Goal: Communication & Community: Share content

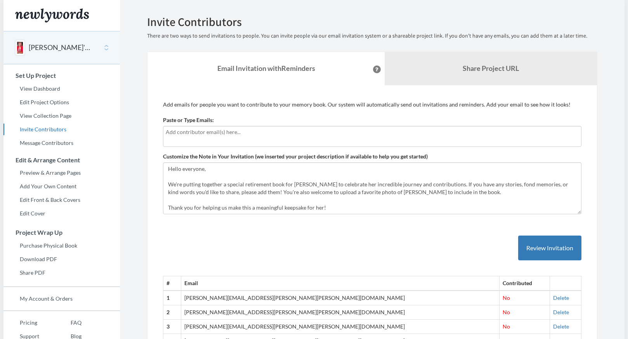
click at [220, 138] on div at bounding box center [372, 136] width 418 height 21
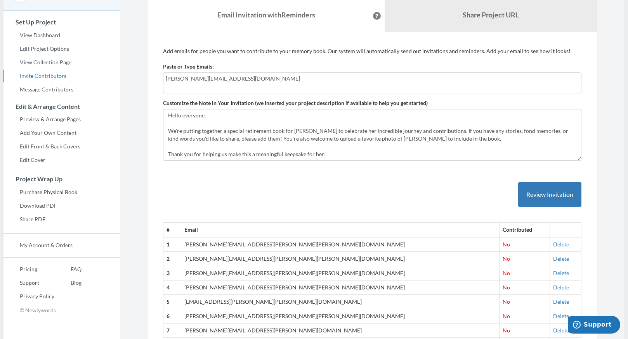
scroll to position [78, 0]
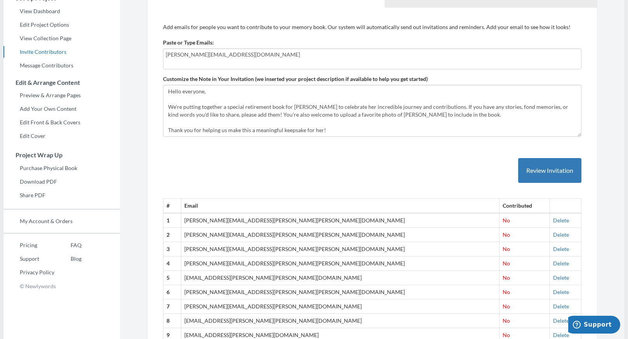
type input "[PERSON_NAME][EMAIL_ADDRESS][DOMAIN_NAME]"
click at [376, 128] on textarea "Hello everyone, We're putting together a special retirement book for [PERSON_NA…" at bounding box center [372, 111] width 418 height 52
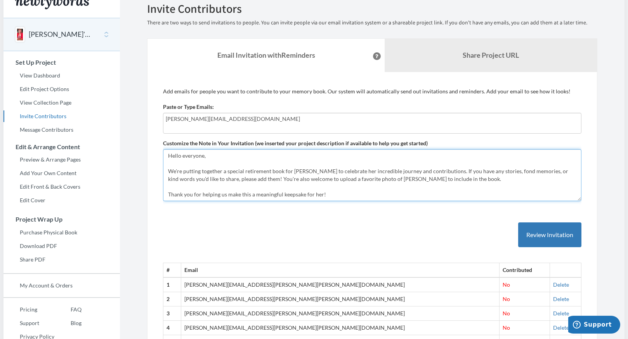
scroll to position [0, 0]
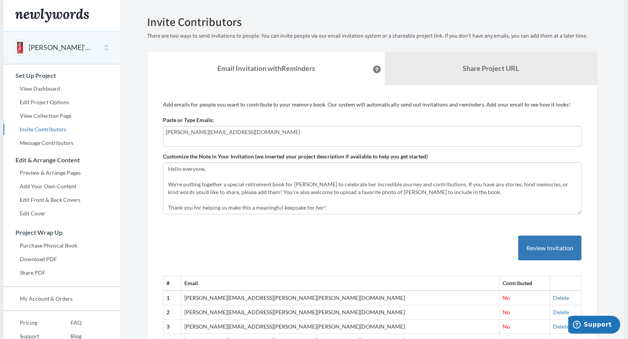
click at [247, 131] on input "[PERSON_NAME][EMAIL_ADDRESS][DOMAIN_NAME]" at bounding box center [372, 132] width 413 height 9
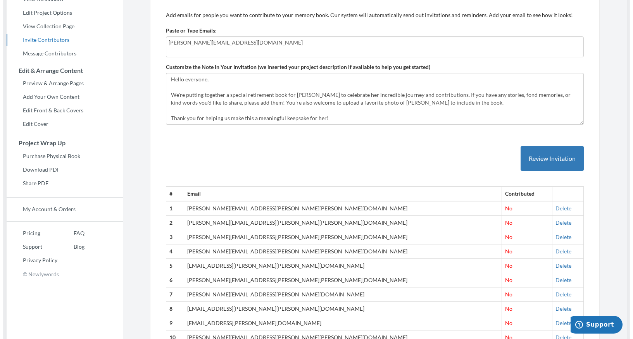
scroll to position [155, 0]
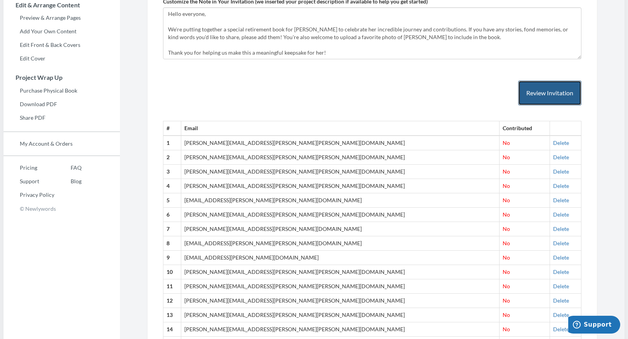
click at [556, 91] on button "Review Invitation" at bounding box center [549, 93] width 63 height 25
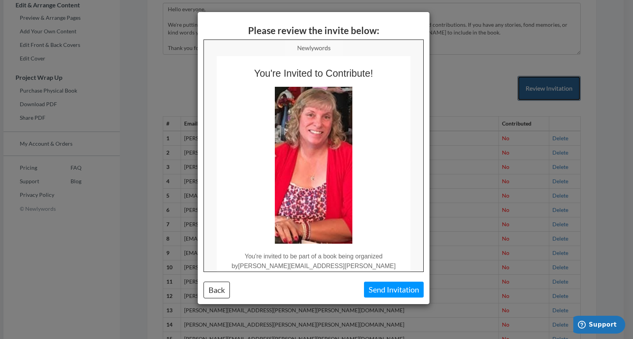
scroll to position [0, 0]
click at [403, 290] on button "Send Invitation" at bounding box center [394, 290] width 60 height 16
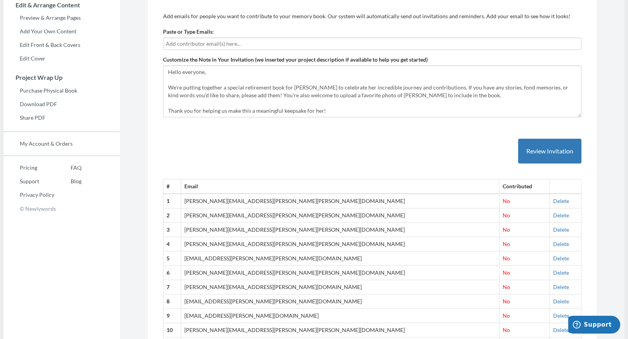
click at [246, 43] on input "text" at bounding box center [372, 44] width 413 height 9
type input "[PERSON_NAME][EMAIL_ADDRESS][PERSON_NAME][DOMAIN_NAME]"
click at [548, 148] on button "Review Invitation" at bounding box center [549, 151] width 63 height 25
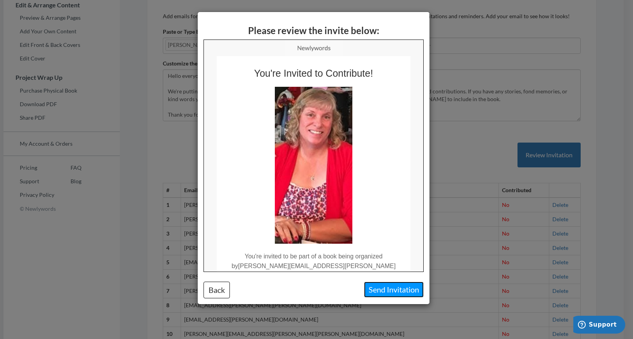
click at [397, 291] on button "Send Invitation" at bounding box center [394, 290] width 60 height 16
